Goal: Find specific page/section: Find specific page/section

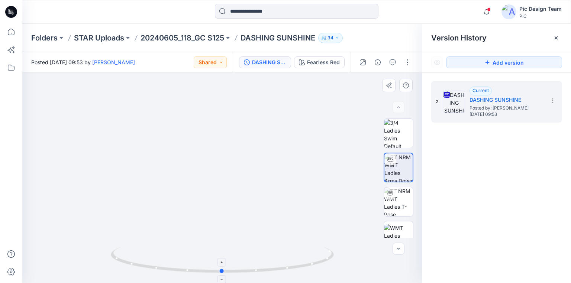
drag, startPoint x: 187, startPoint y: 273, endPoint x: 223, endPoint y: 273, distance: 35.7
click at [223, 273] on icon at bounding box center [223, 261] width 225 height 28
click at [96, 36] on p "STAR Uploads" at bounding box center [99, 38] width 50 height 10
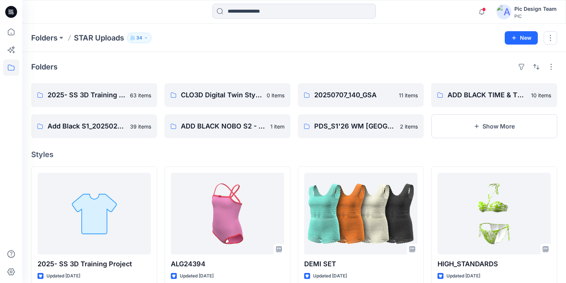
click at [260, 144] on div "Folders 2025- SS 3D Training Project 63 items Add Black S1_20250219_118_GC FOR …" at bounding box center [294, 257] width 544 height 410
click at [214, 165] on div "Folders 2025- SS 3D Training Project 63 items Add Black S1_20250219_118_GC FOR …" at bounding box center [294, 257] width 544 height 410
